Goal: Task Accomplishment & Management: Use online tool/utility

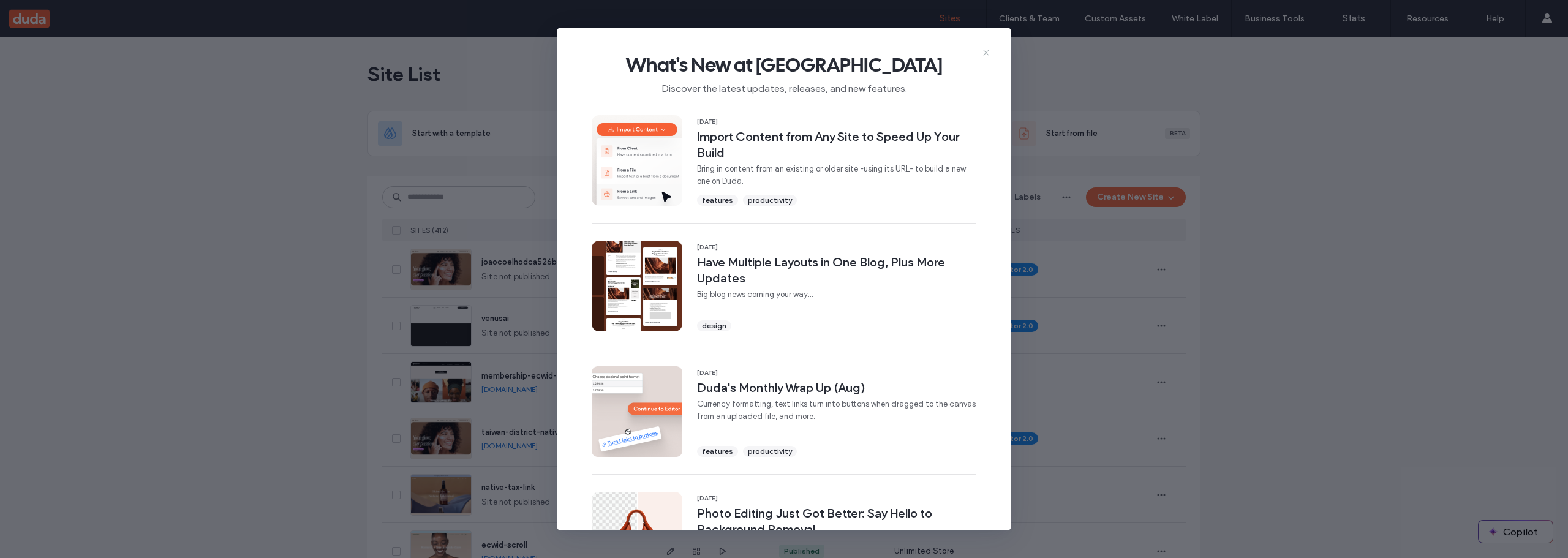
click at [983, 56] on icon at bounding box center [986, 53] width 10 height 10
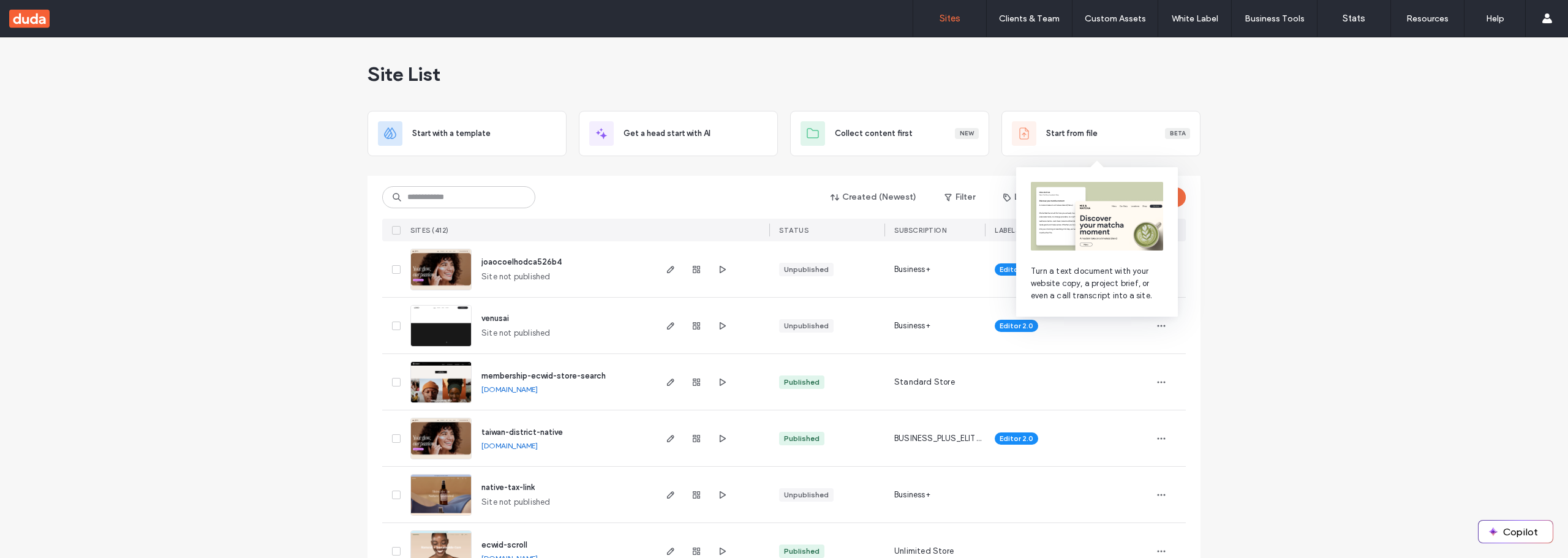
drag, startPoint x: 1098, startPoint y: 187, endPoint x: 1109, endPoint y: 192, distance: 12.1
click at [1098, 187] on img at bounding box center [1097, 216] width 132 height 69
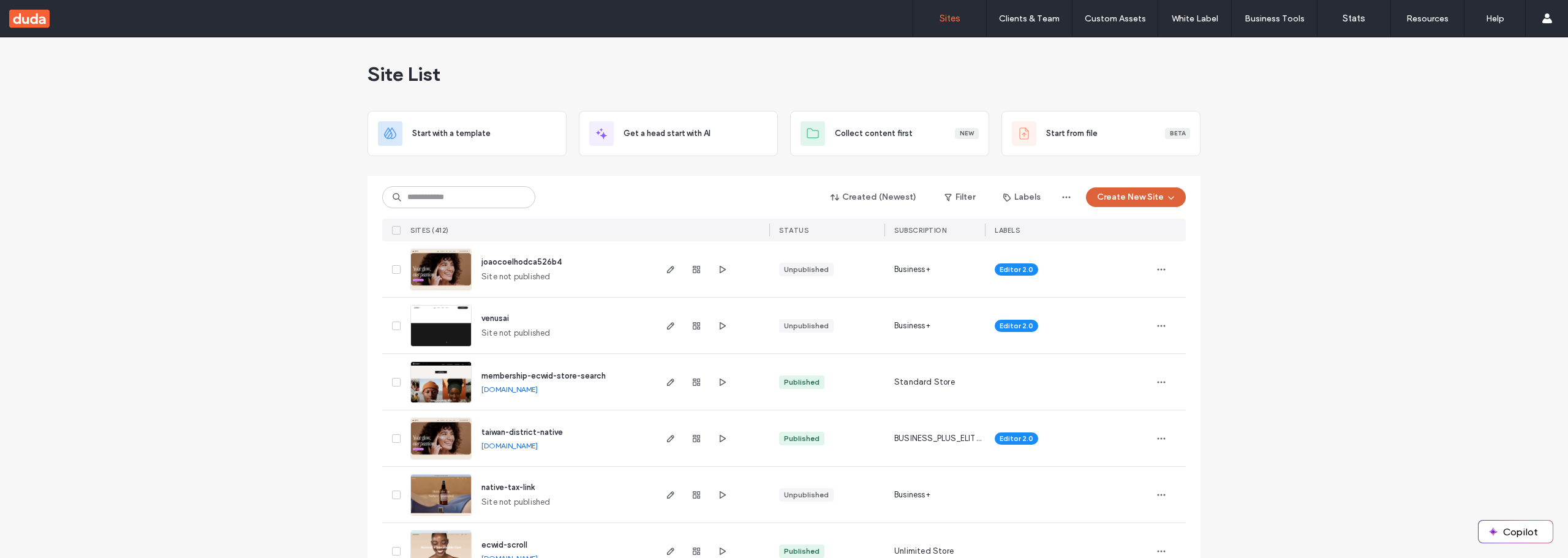
click at [1104, 196] on button "Create New Site" at bounding box center [1136, 197] width 100 height 20
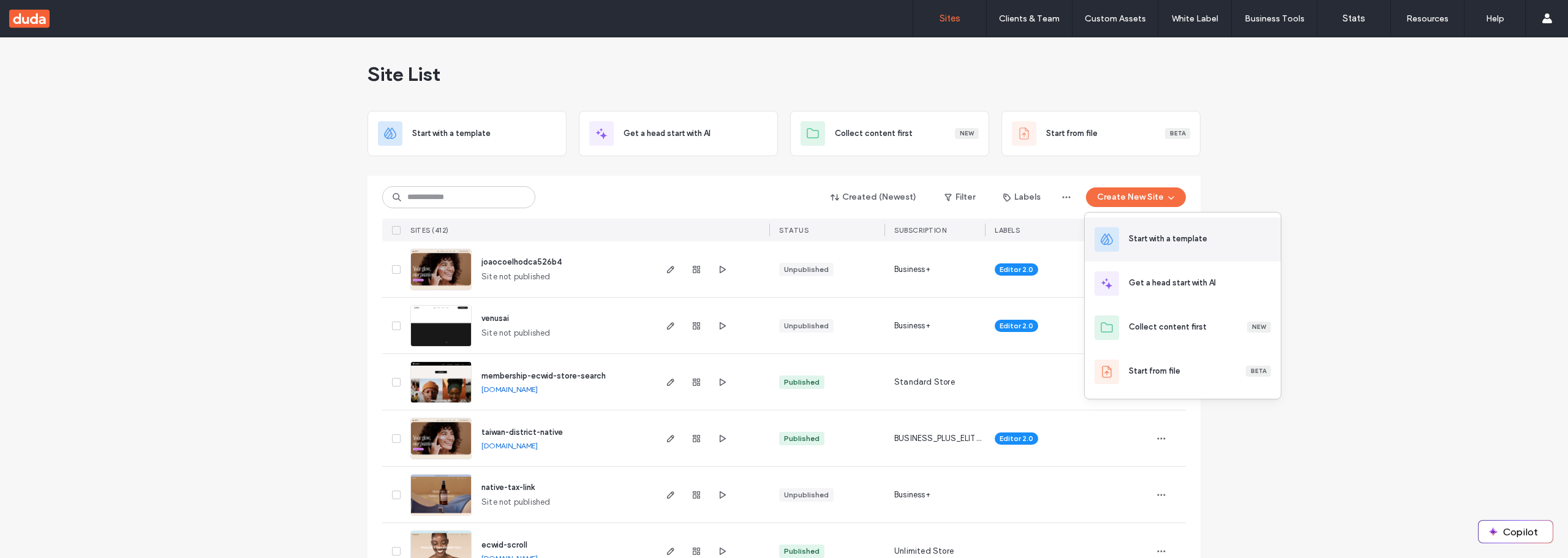
click at [1129, 247] on div "Start with a template" at bounding box center [1183, 239] width 196 height 44
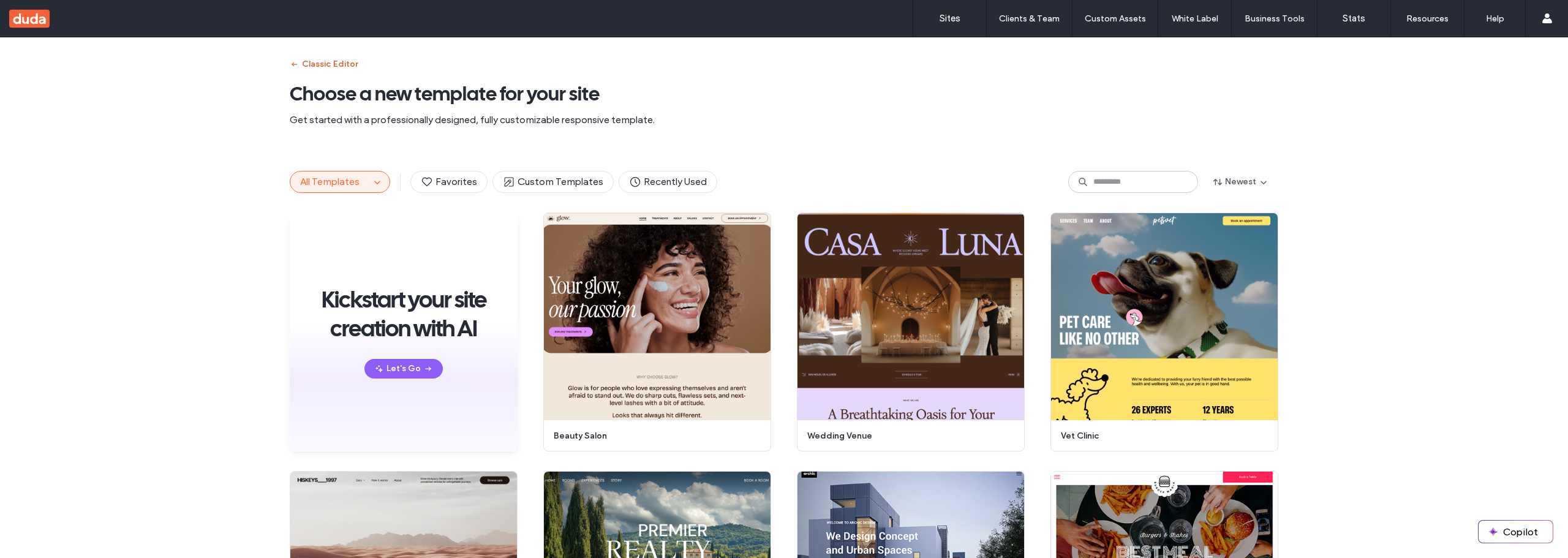
click at [335, 59] on button "Classic Editor" at bounding box center [323, 64] width 68 height 20
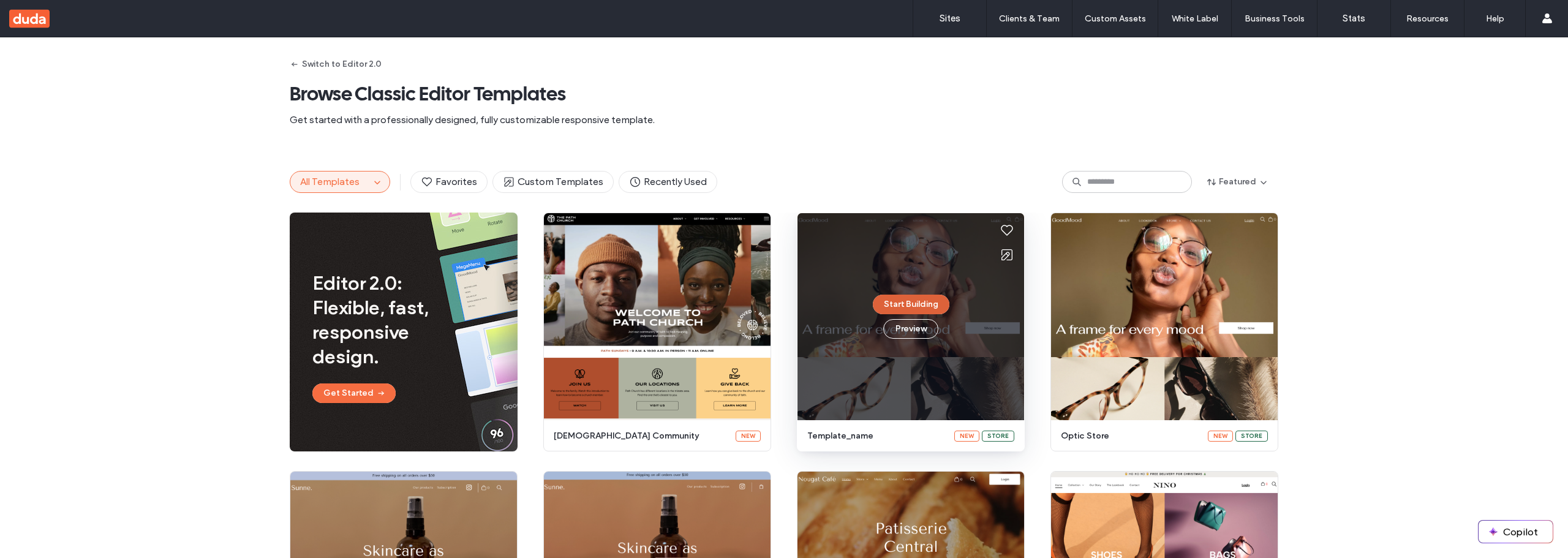
click at [900, 305] on button "Start Building" at bounding box center [911, 304] width 77 height 20
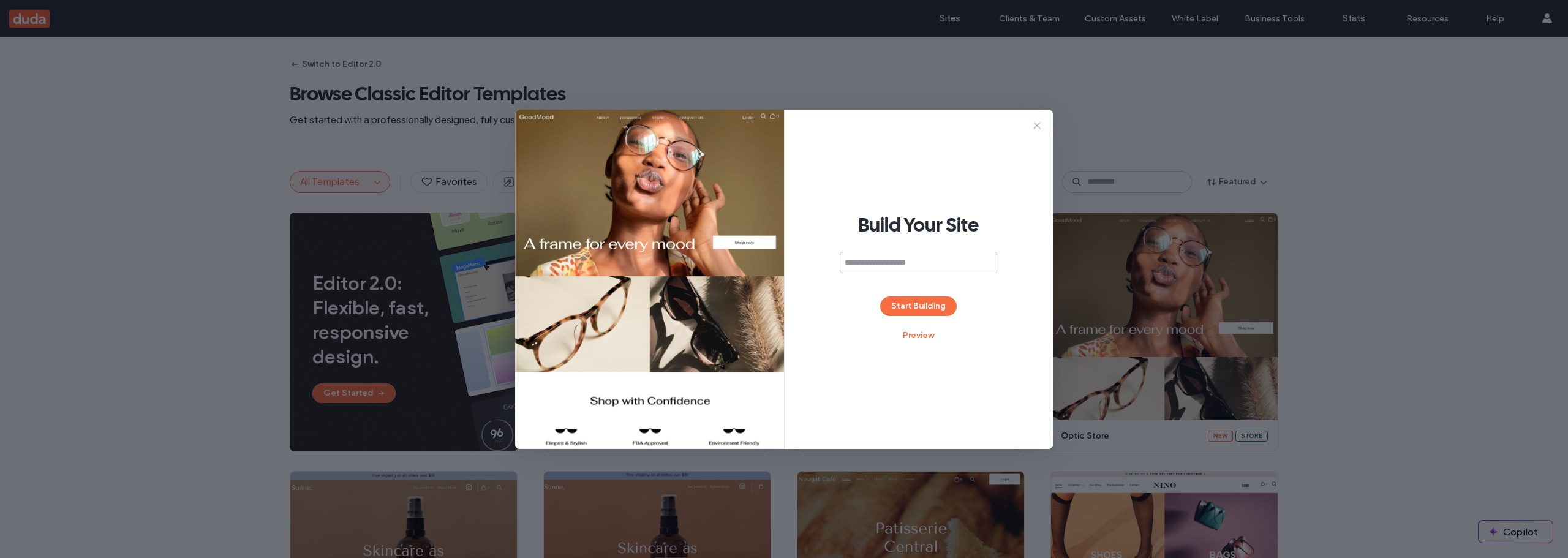
click at [1037, 126] on icon at bounding box center [1037, 126] width 12 height 12
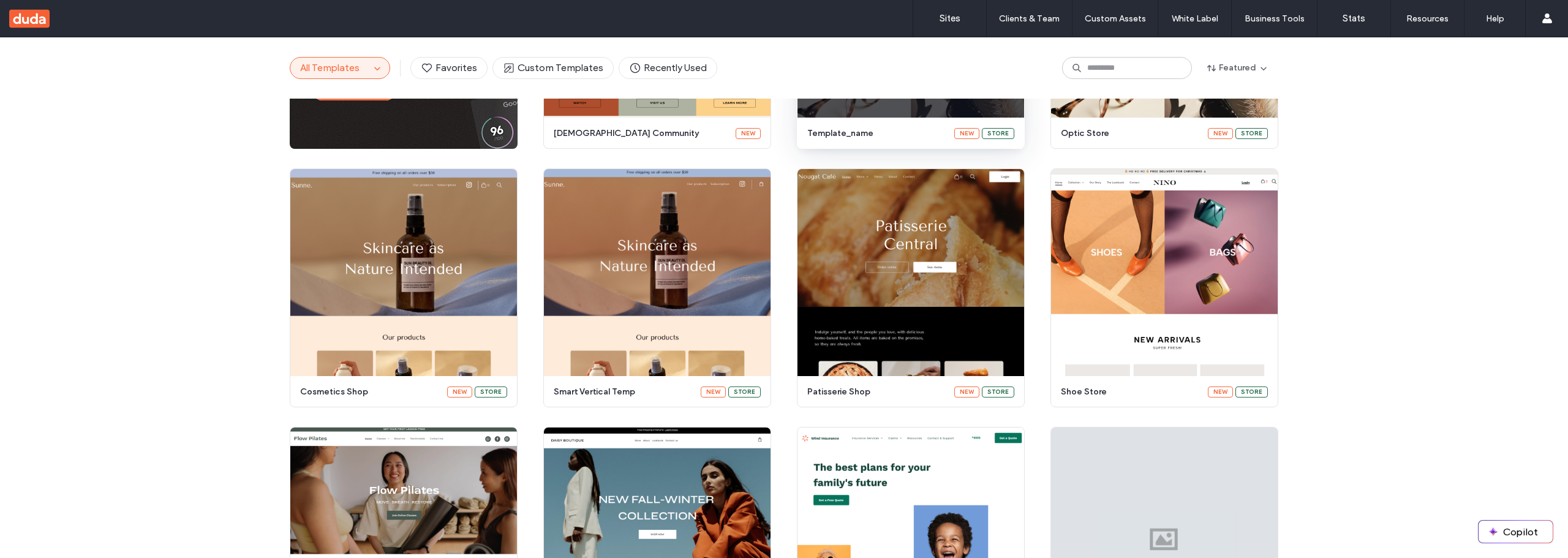
scroll to position [64, 0]
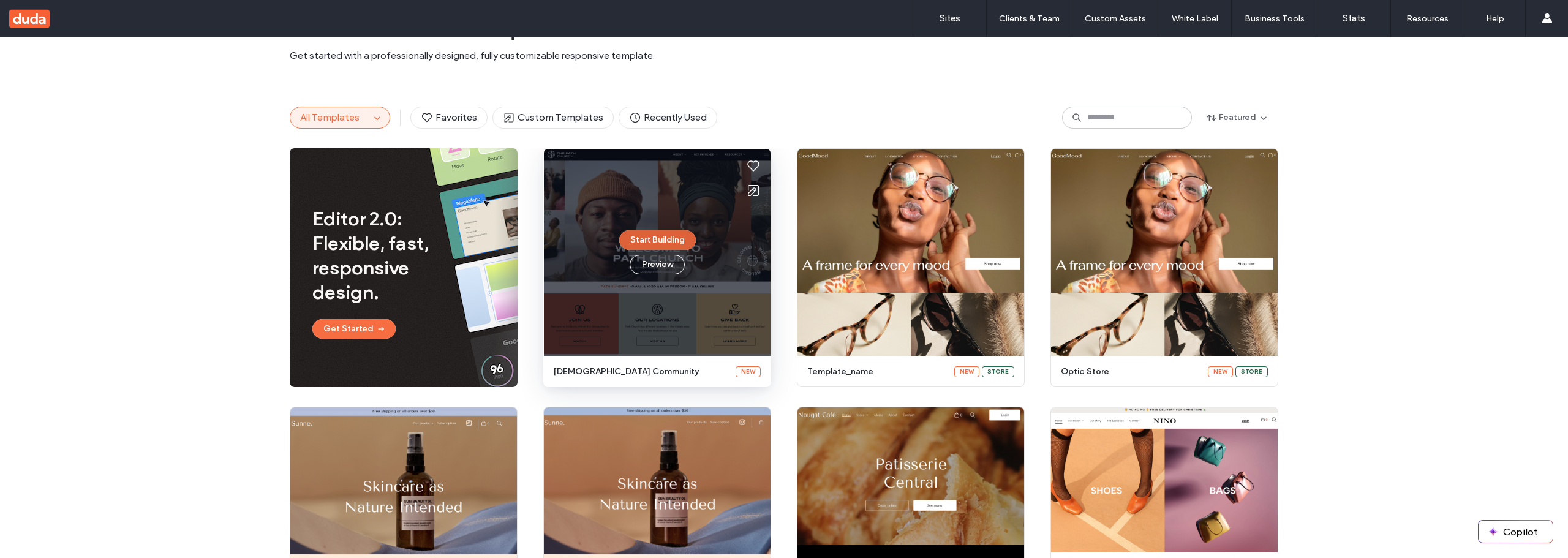
click at [671, 244] on button "Start Building" at bounding box center [657, 240] width 77 height 20
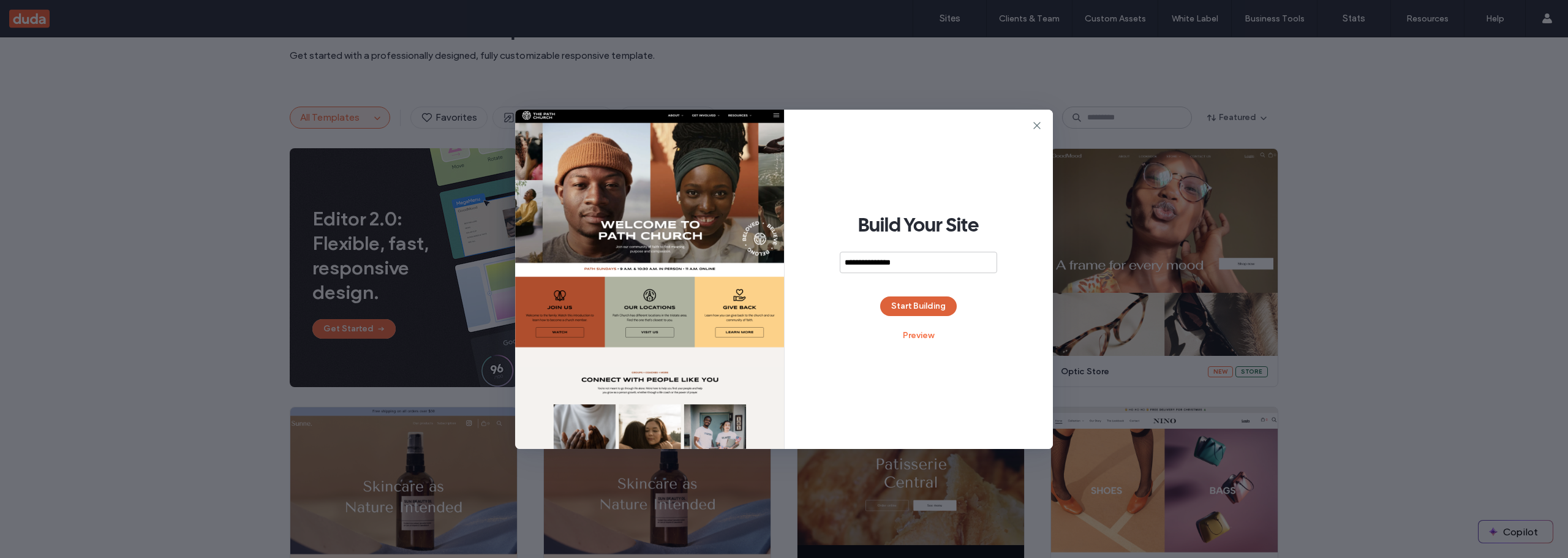
type input "**********"
click at [918, 303] on button "Start Building" at bounding box center [918, 306] width 77 height 20
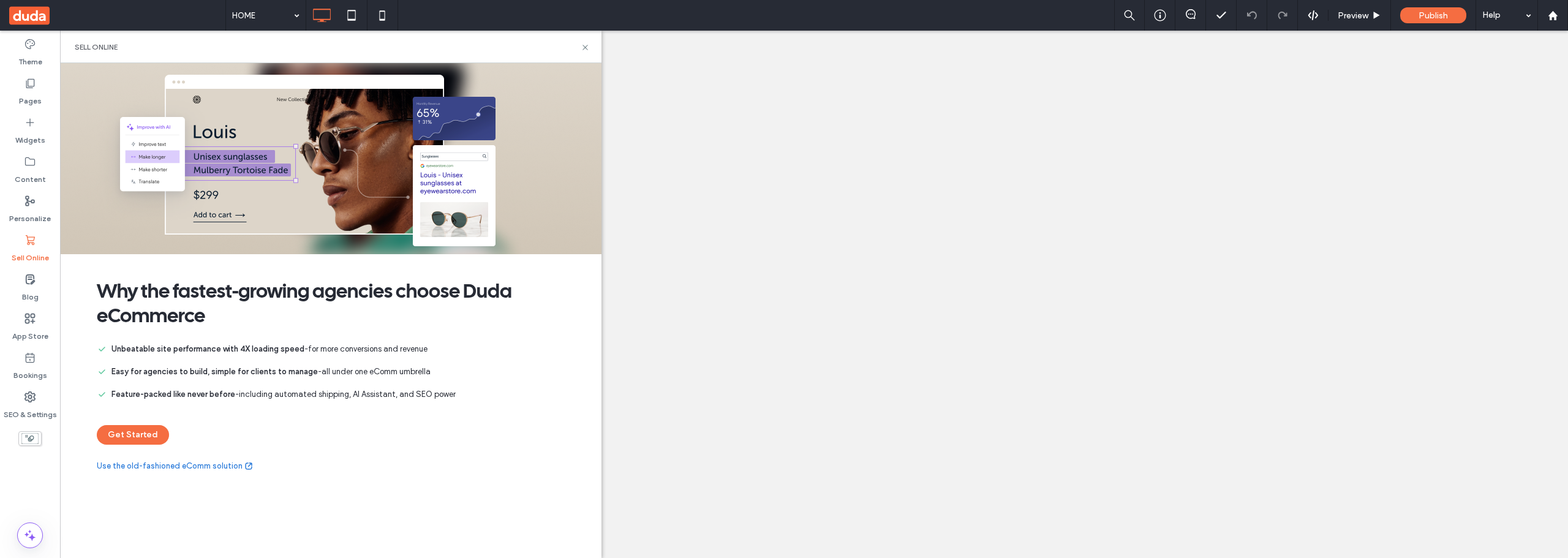
click at [158, 465] on link "Use the old-fashioned eComm solution" at bounding box center [175, 466] width 157 height 12
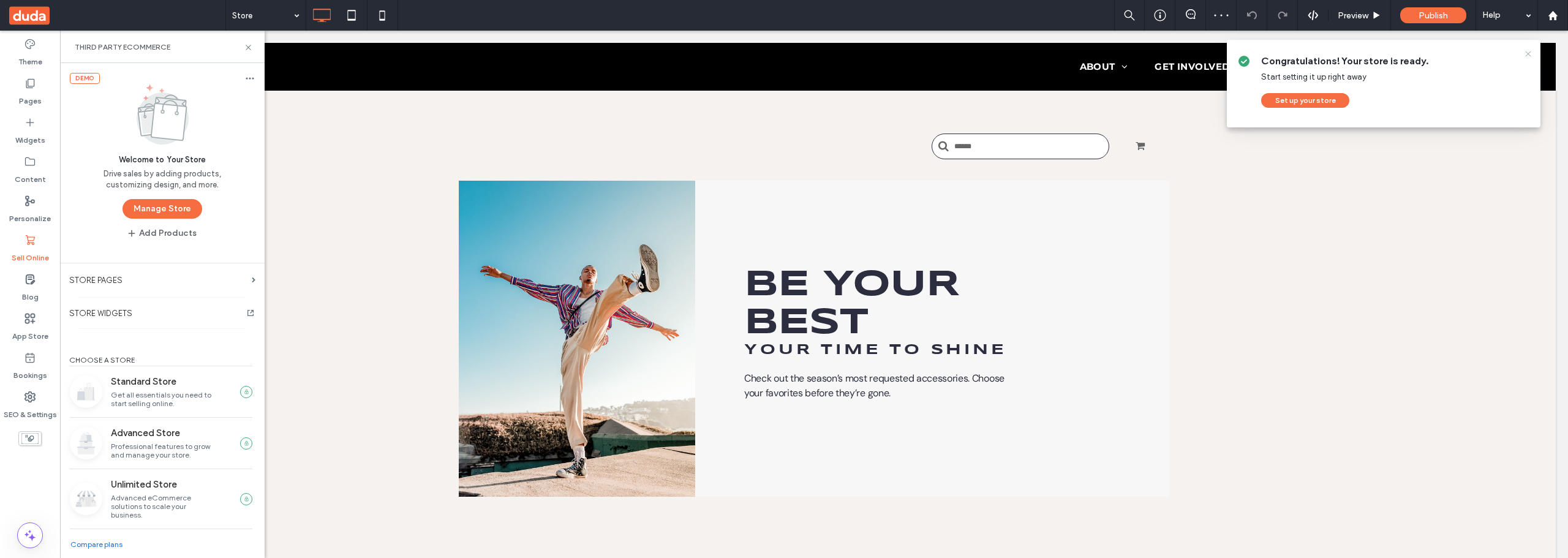
click at [1526, 53] on icon at bounding box center [1528, 54] width 10 height 10
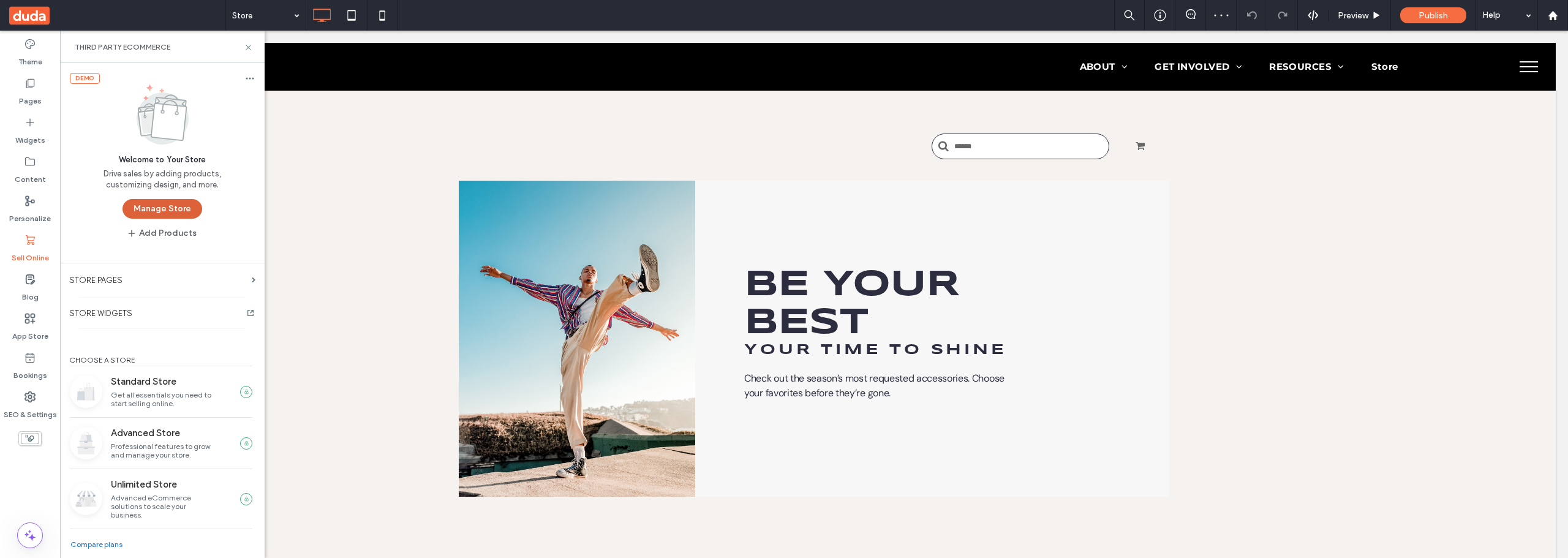
click at [170, 208] on button "Manage Store" at bounding box center [162, 209] width 80 height 20
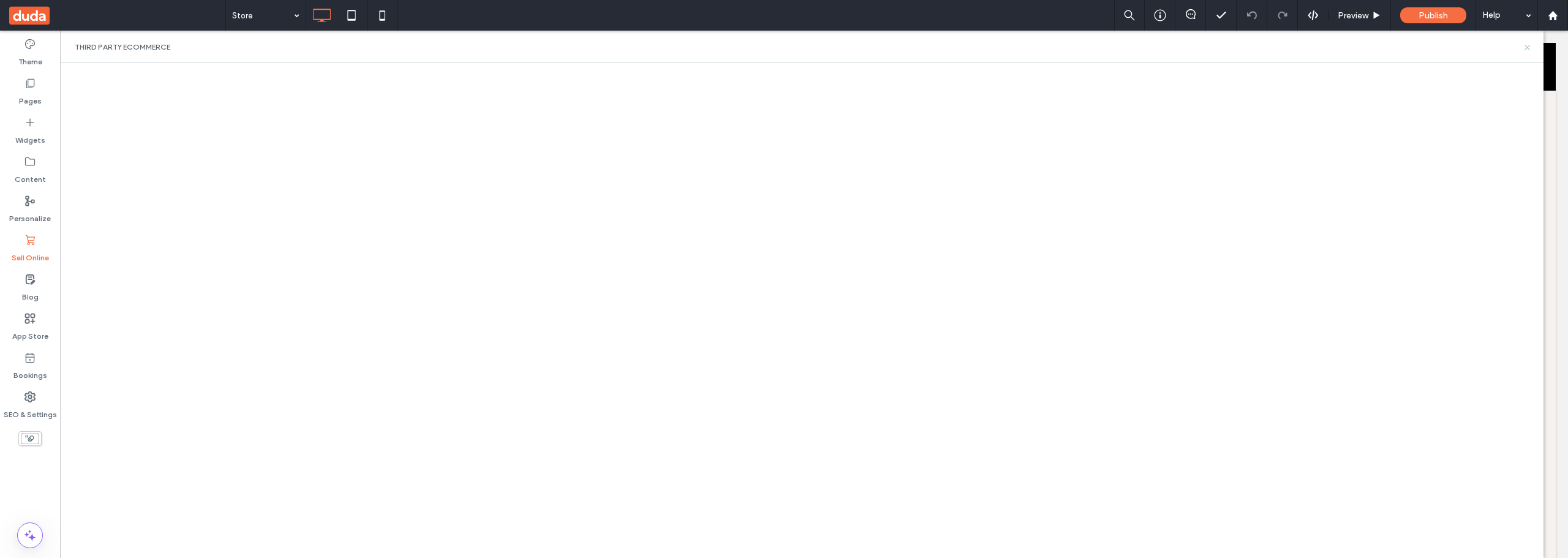
click at [1530, 49] on icon at bounding box center [1527, 47] width 9 height 9
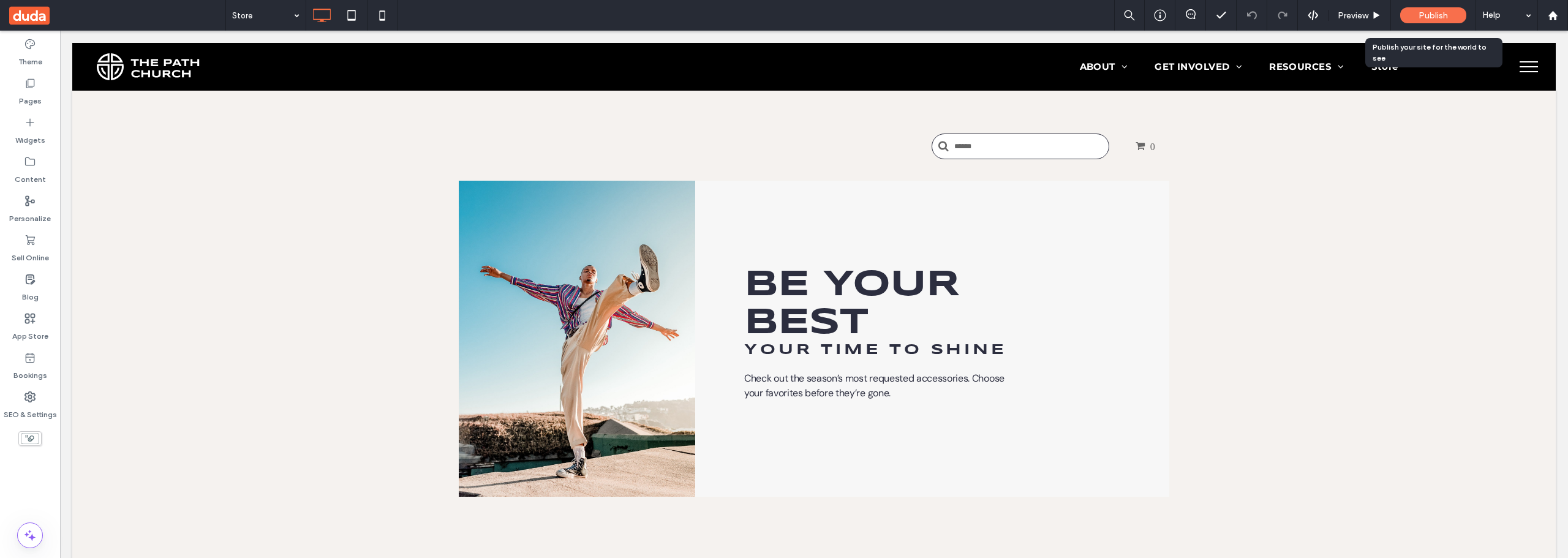
click at [1437, 15] on span "Publish" at bounding box center [1433, 15] width 29 height 10
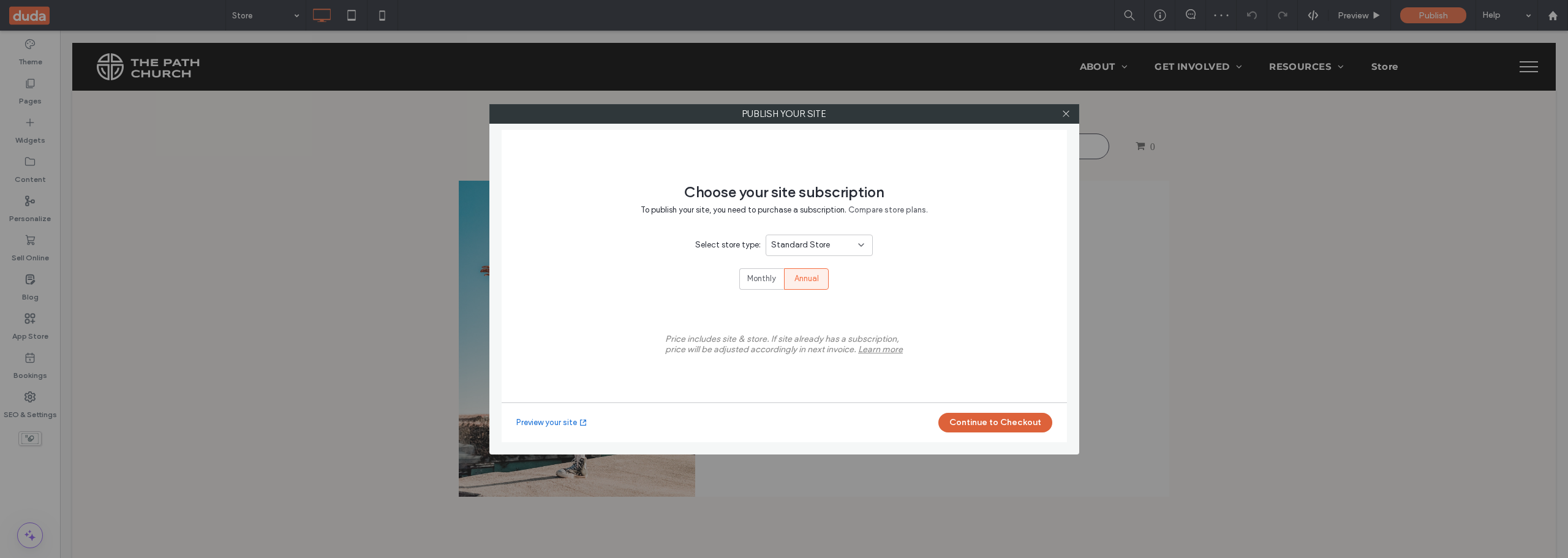
click at [1016, 420] on button "Continue to Checkout" at bounding box center [995, 423] width 114 height 20
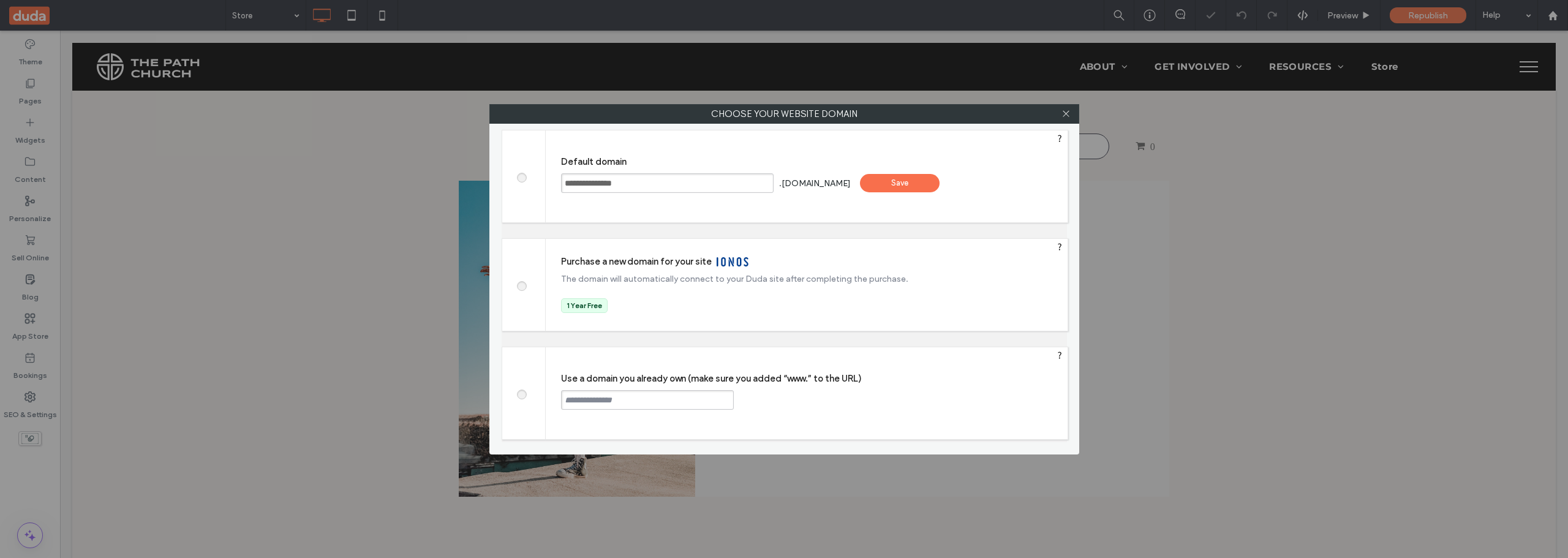
click at [933, 180] on div "Save" at bounding box center [900, 183] width 80 height 18
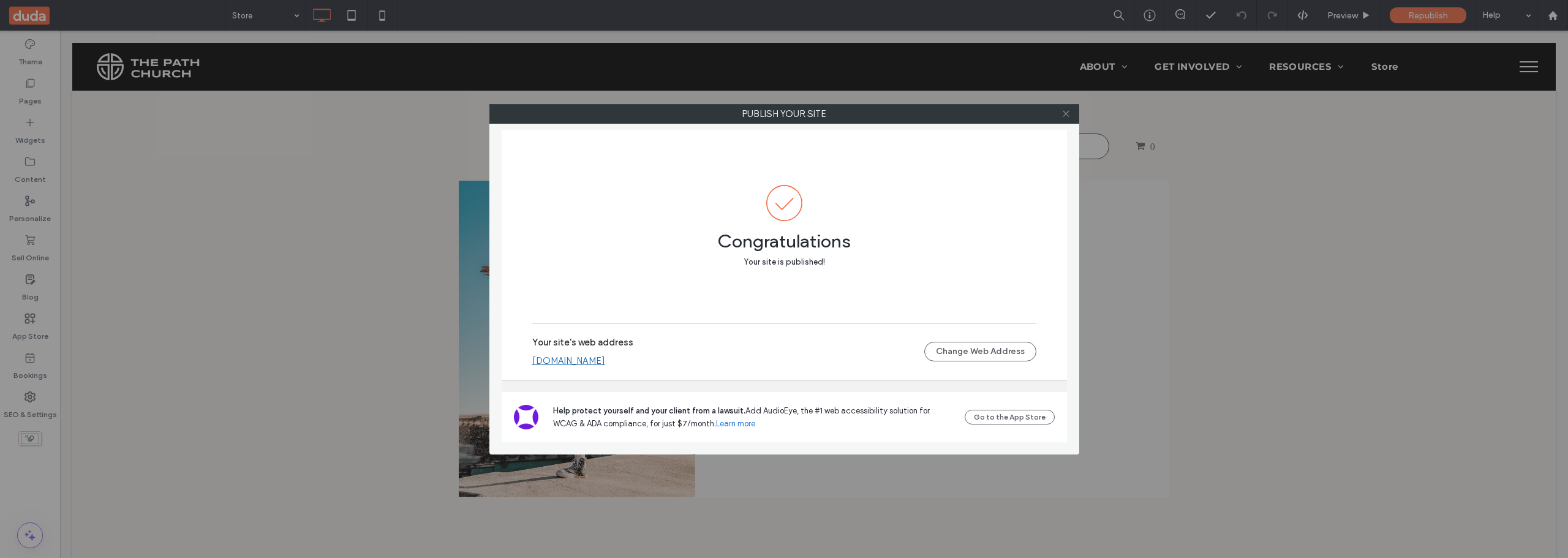
click at [1066, 118] on icon at bounding box center [1066, 113] width 9 height 9
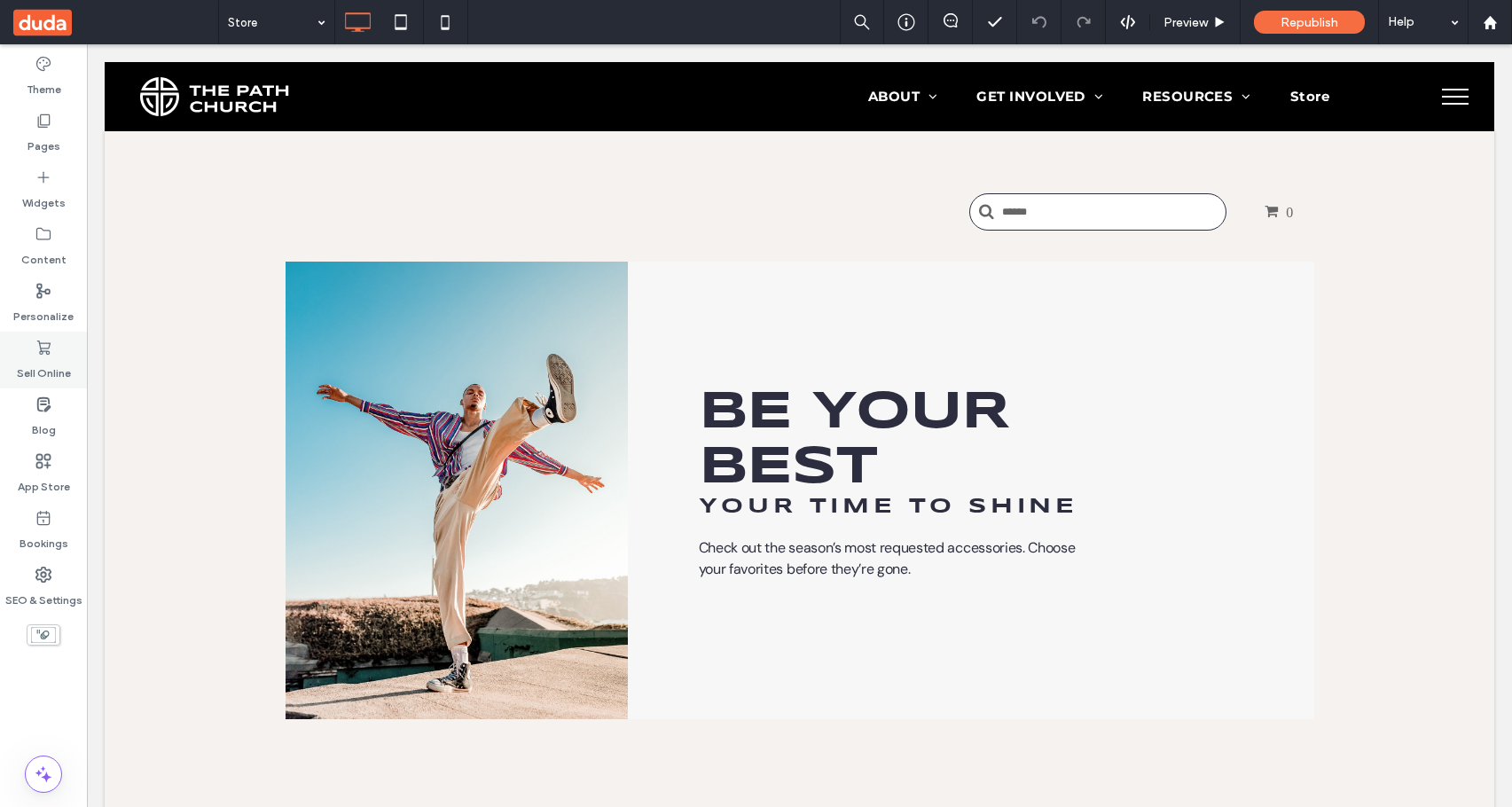
click at [57, 352] on div "Sell Online" at bounding box center [43, 360] width 87 height 57
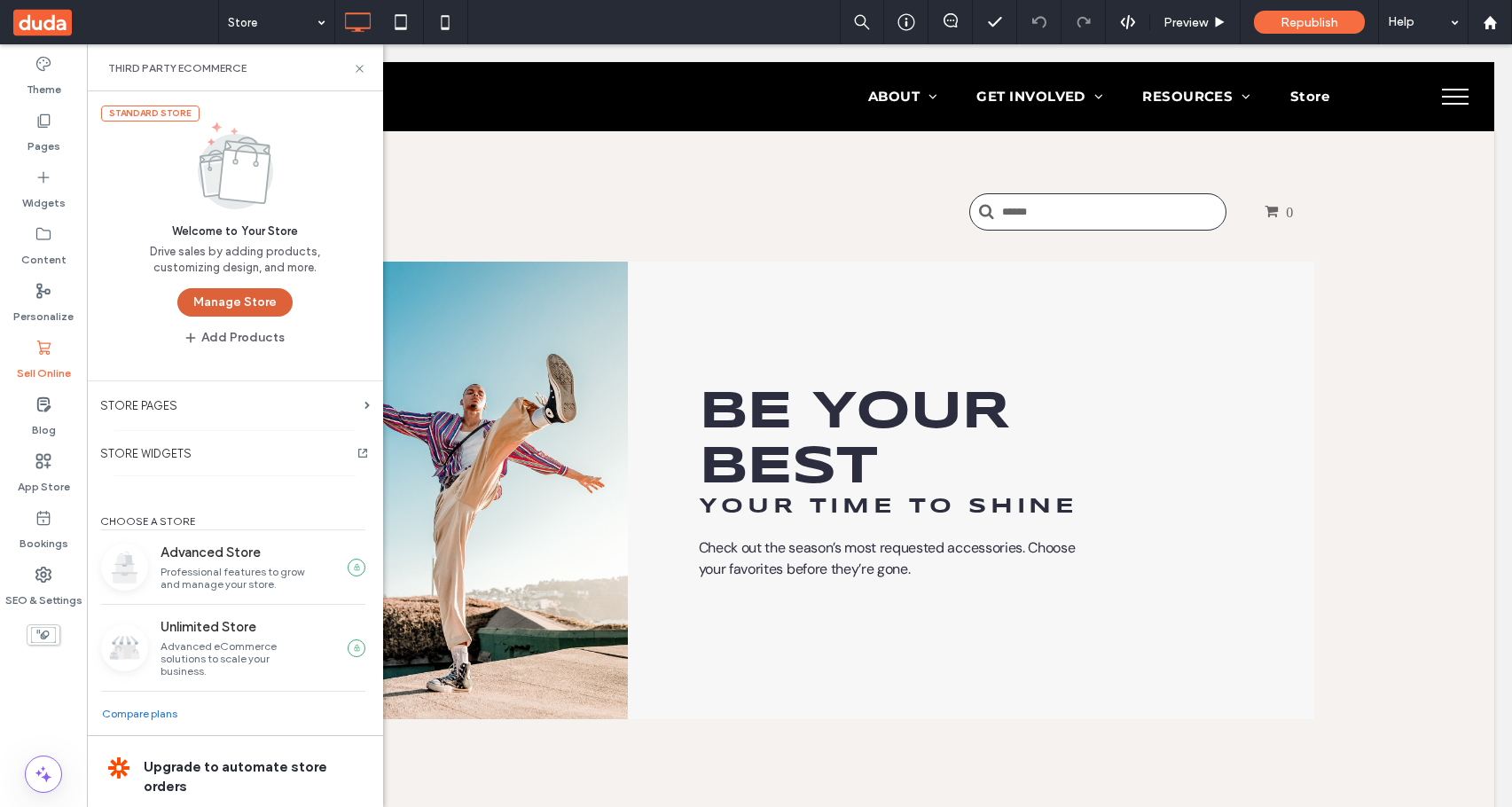
click at [242, 303] on button "Manage Store" at bounding box center [235, 302] width 115 height 28
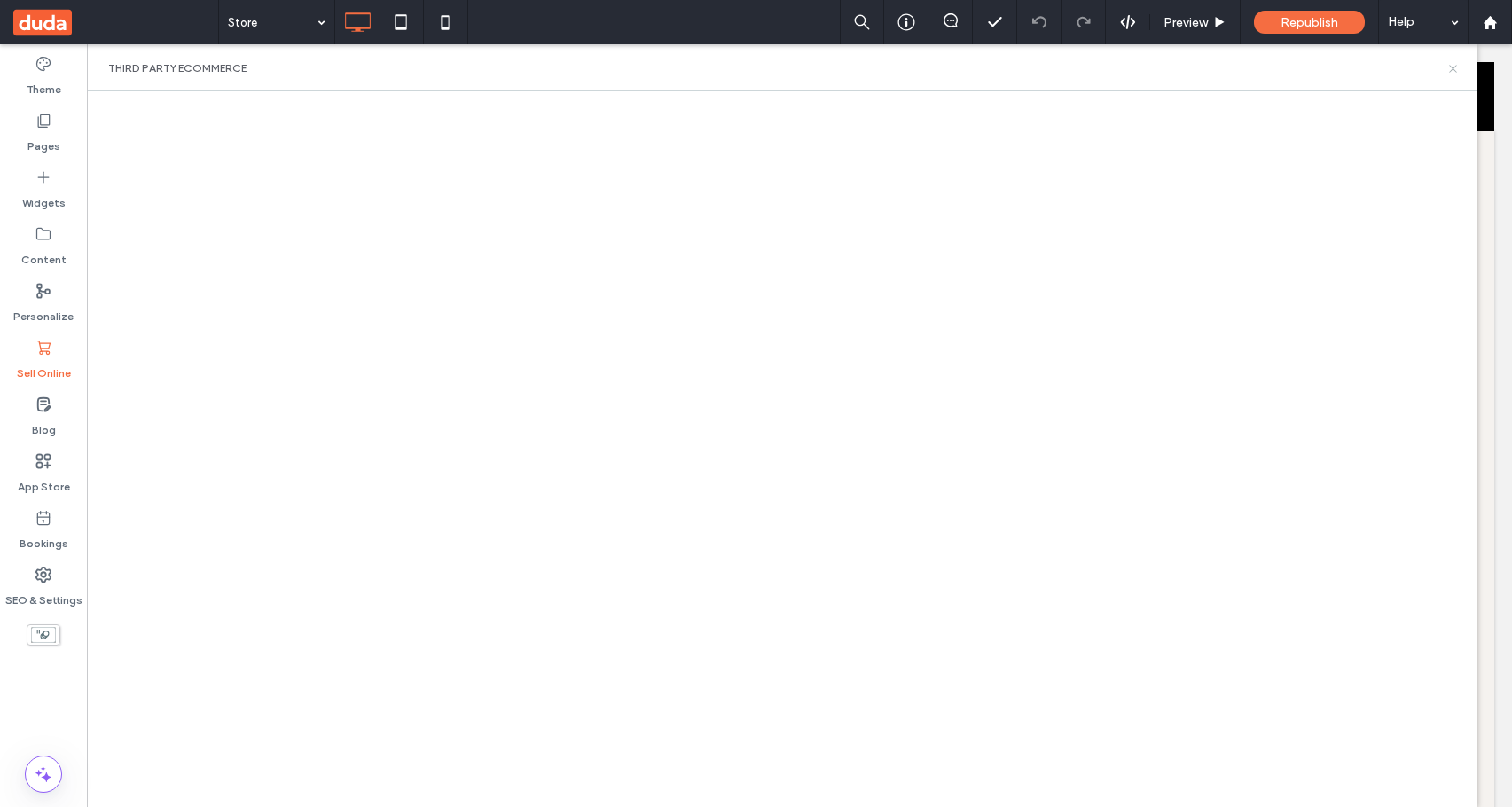
click at [1451, 68] on icon at bounding box center [1453, 68] width 13 height 13
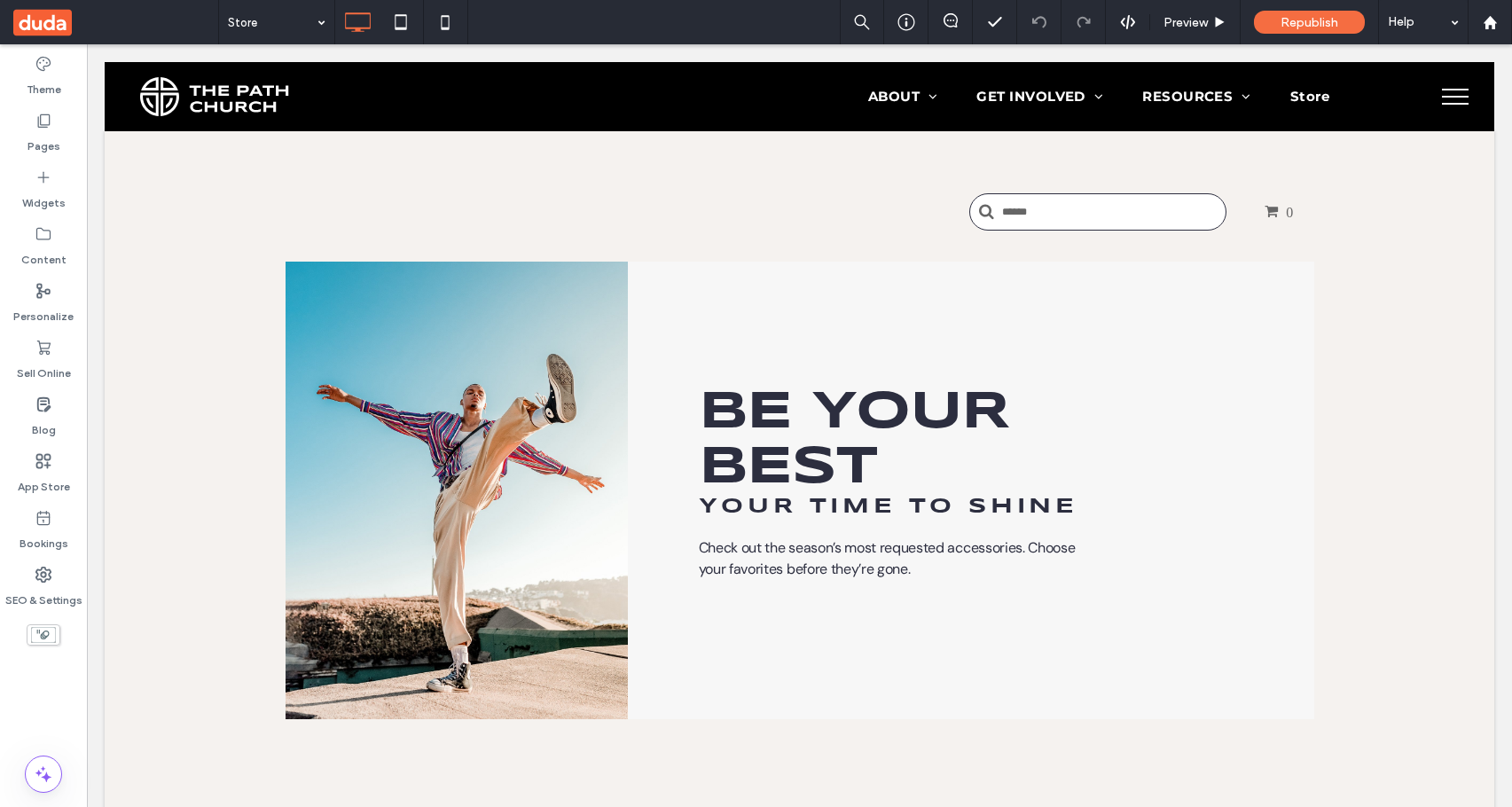
click at [745, 20] on div "Store Preview Republish Help" at bounding box center [865, 22] width 1294 height 44
